Goal: Check status: Check status

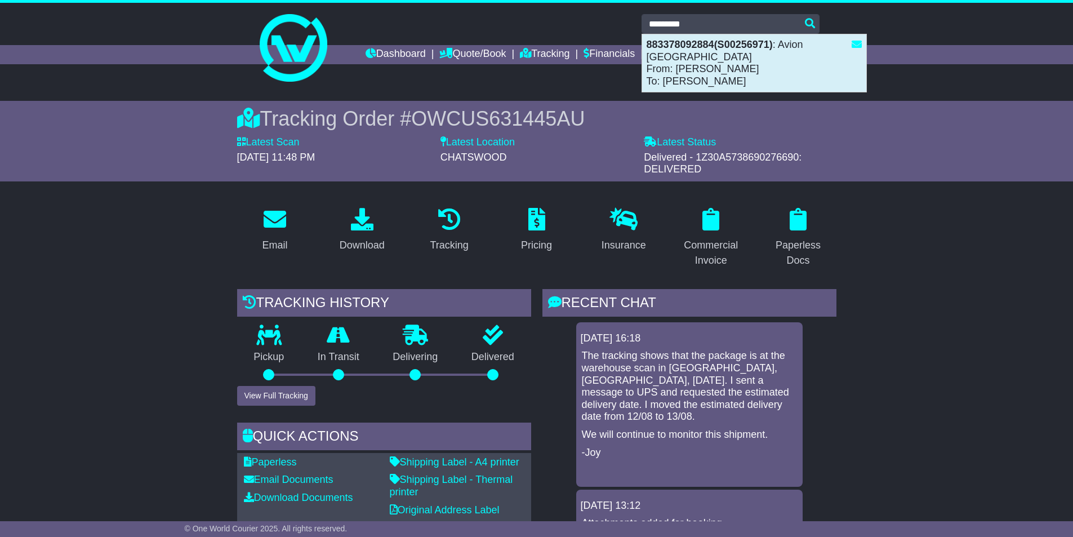
click at [712, 45] on strong "883378092884(S00256971)" at bounding box center [709, 44] width 126 height 11
type input "**********"
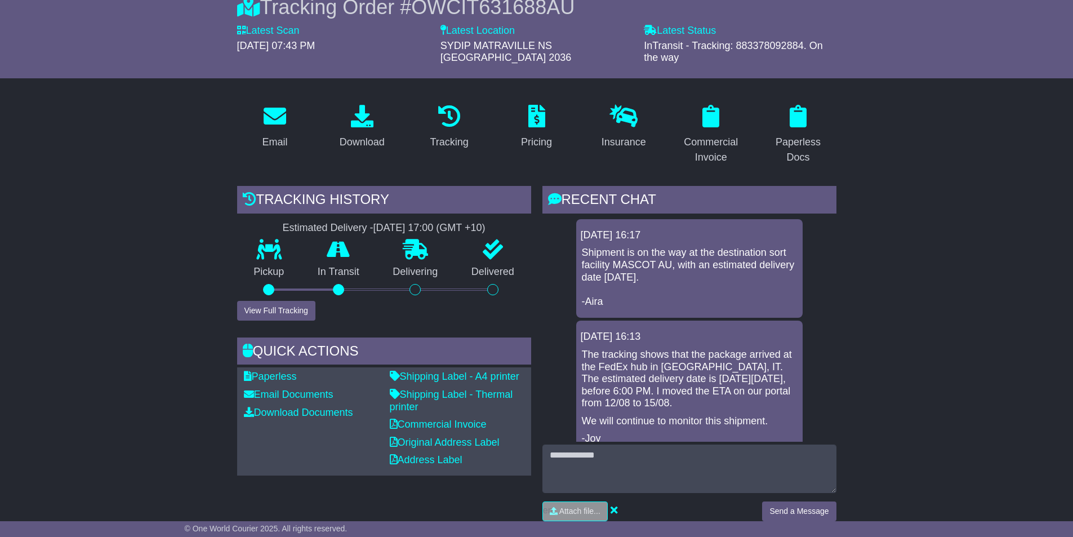
scroll to position [113, 0]
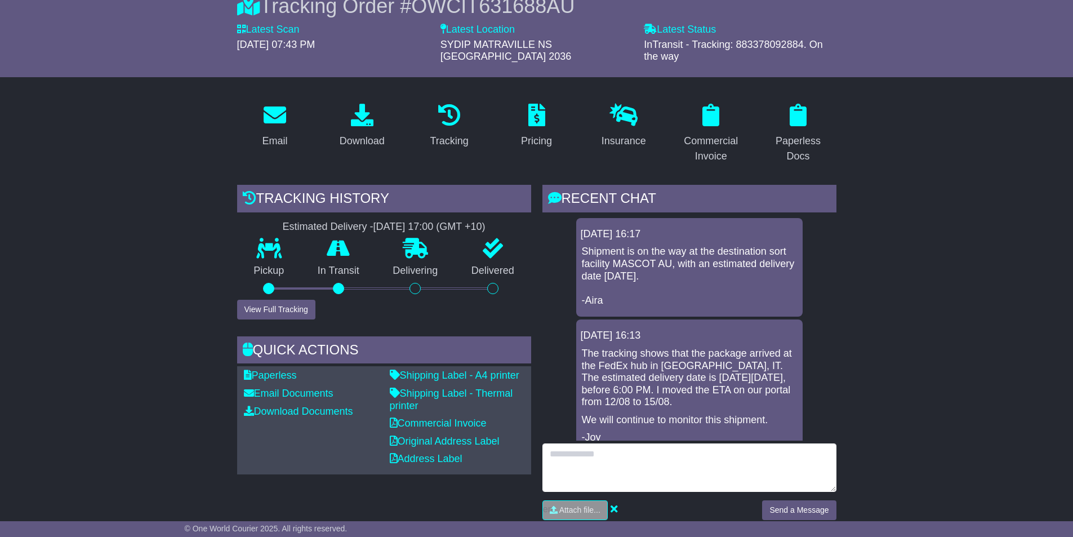
click at [615, 450] on textarea at bounding box center [689, 467] width 294 height 48
type textarea "******"
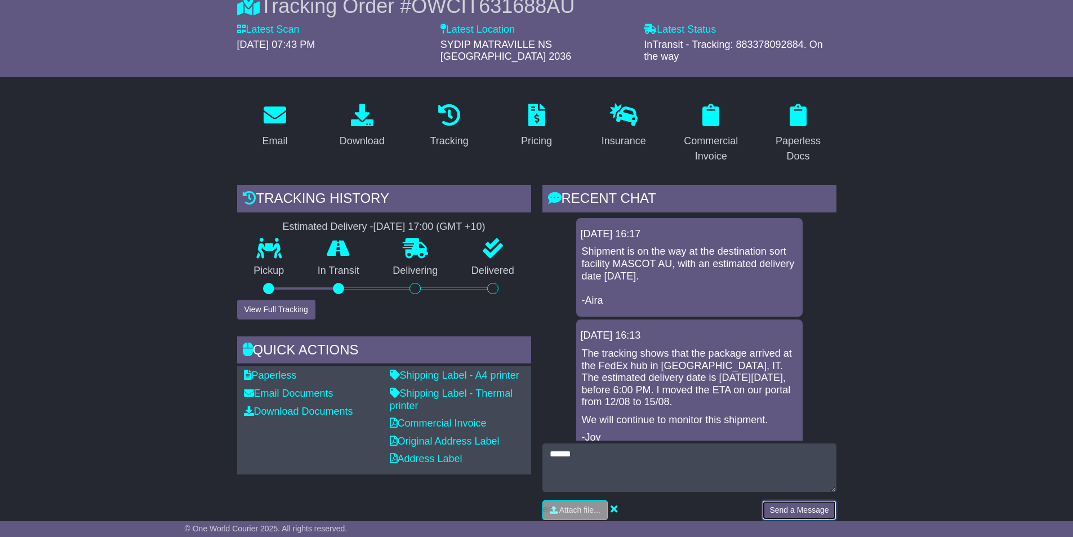
click at [813, 500] on button "Send a Message" at bounding box center [799, 510] width 74 height 20
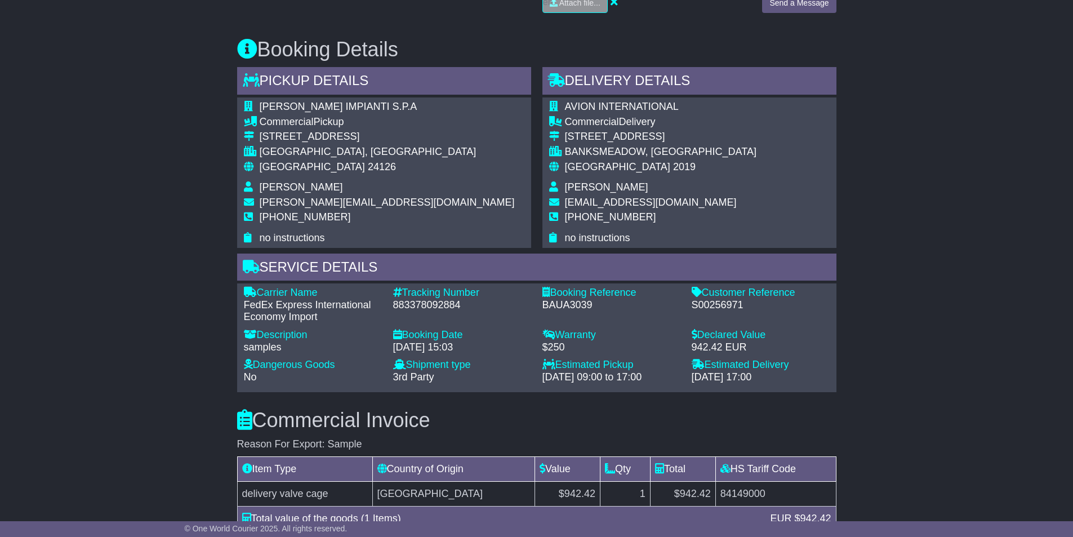
scroll to position [676, 0]
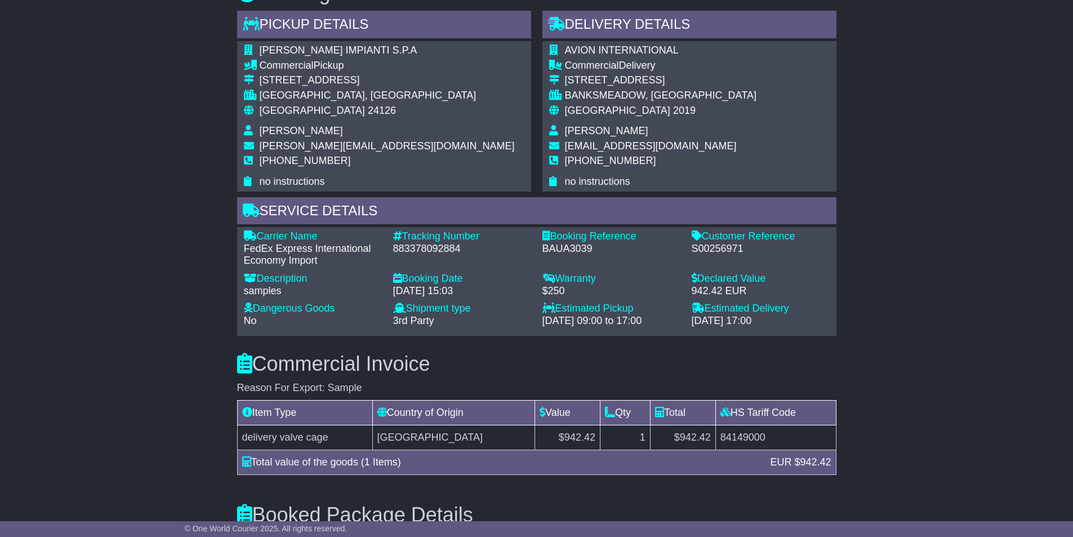
click at [431, 243] on div "883378092884" at bounding box center [462, 249] width 138 height 12
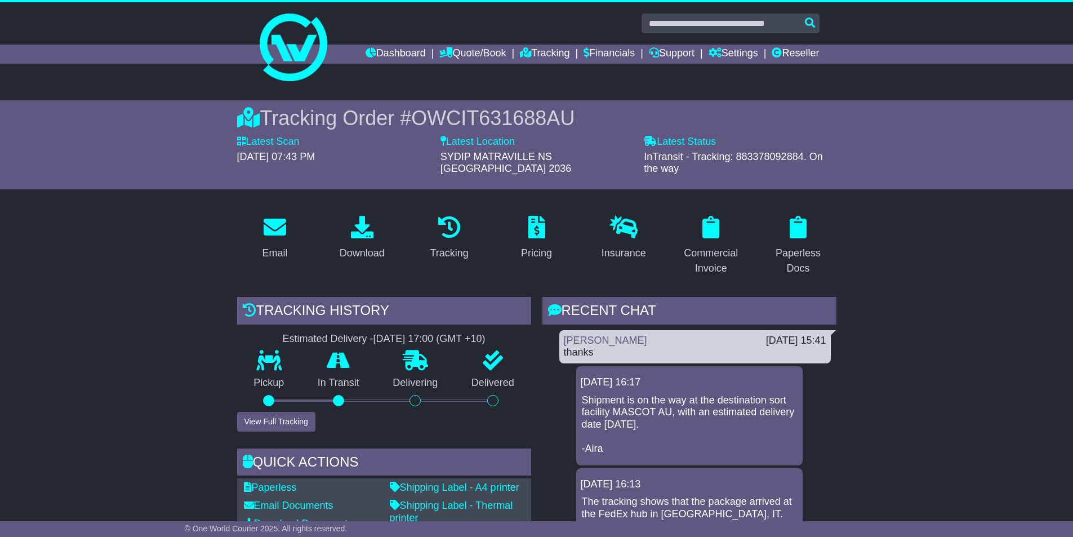
scroll to position [0, 0]
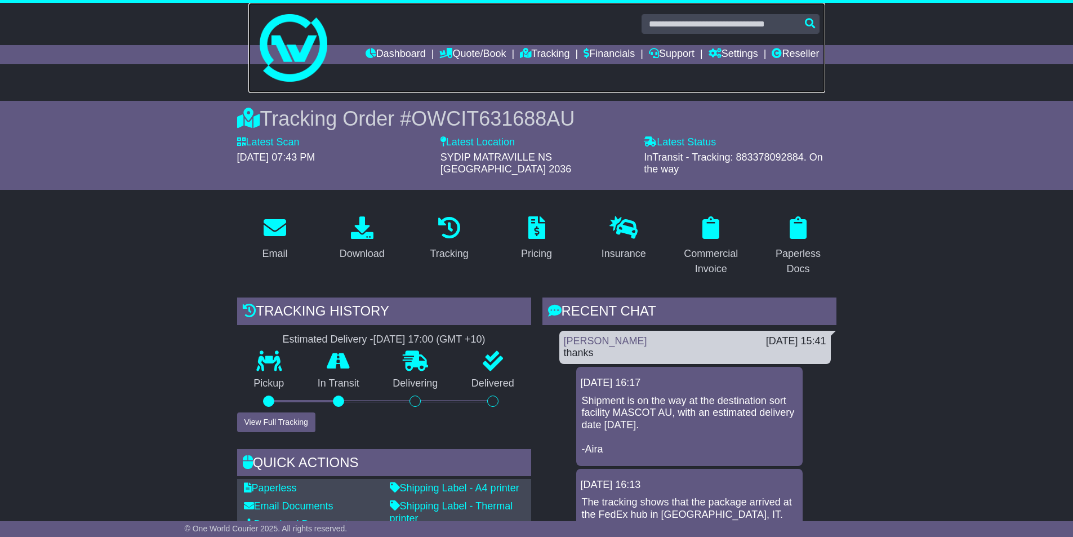
click at [459, 89] on link at bounding box center [536, 48] width 577 height 90
drag, startPoint x: 556, startPoint y: 117, endPoint x: 419, endPoint y: 115, distance: 136.8
click at [419, 115] on div "Tracking Order # OWCIT631688AU" at bounding box center [536, 118] width 599 height 24
copy span "OWCIT631688AU"
